Goal: Navigation & Orientation: Find specific page/section

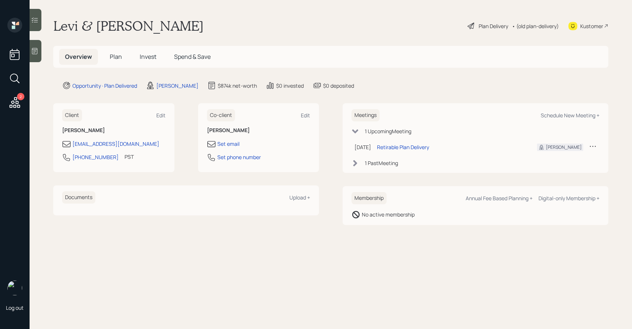
click at [526, 26] on div "• (old plan-delivery)" at bounding box center [535, 26] width 47 height 8
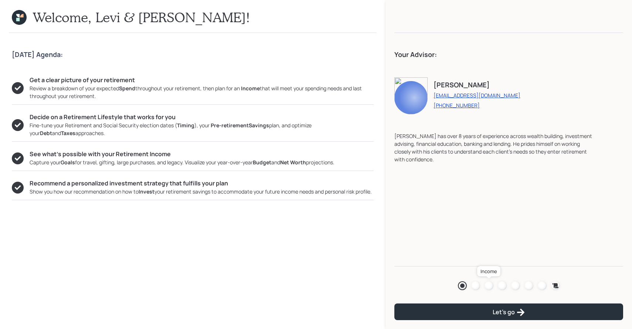
click at [491, 284] on div at bounding box center [489, 285] width 9 height 9
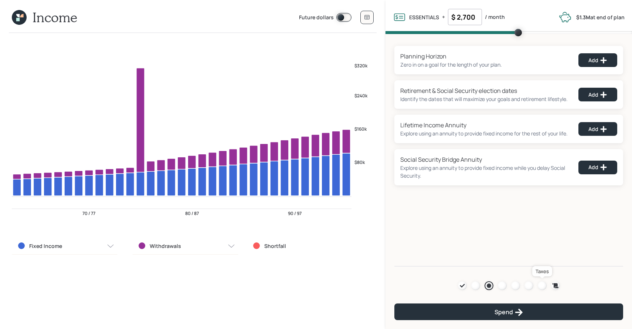
click at [539, 285] on div at bounding box center [542, 285] width 9 height 9
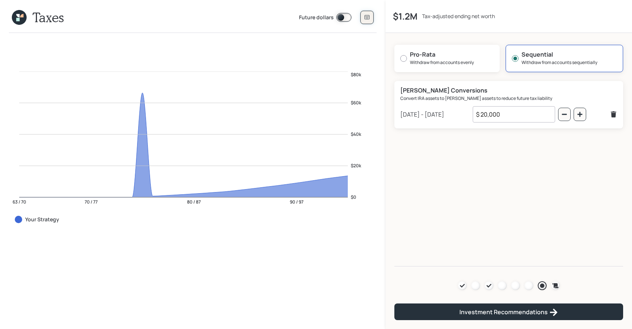
click at [369, 20] on icon at bounding box center [367, 17] width 6 height 6
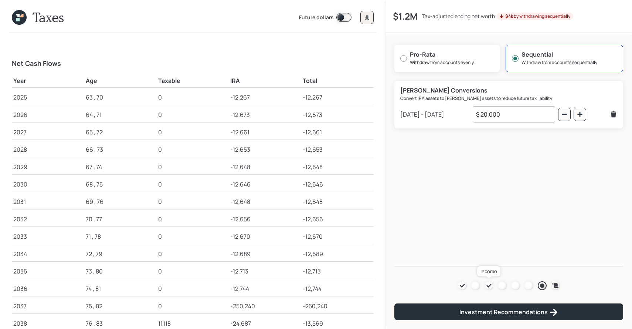
click at [488, 287] on icon at bounding box center [489, 286] width 5 height 4
